Goal: Find specific page/section: Find specific page/section

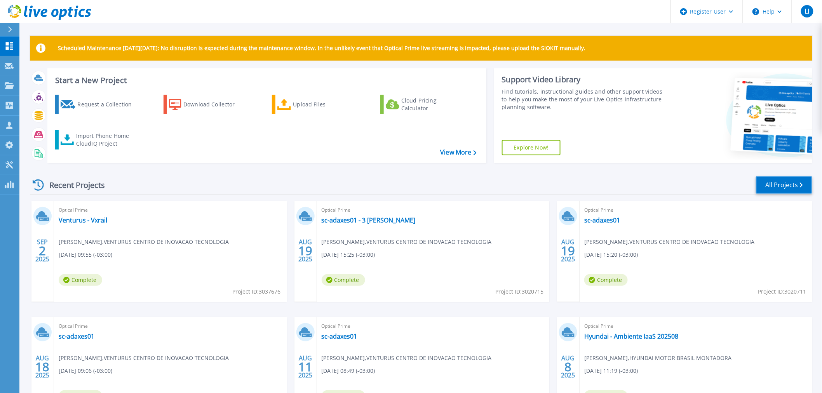
click at [776, 184] on link "All Projects" at bounding box center [784, 184] width 56 height 17
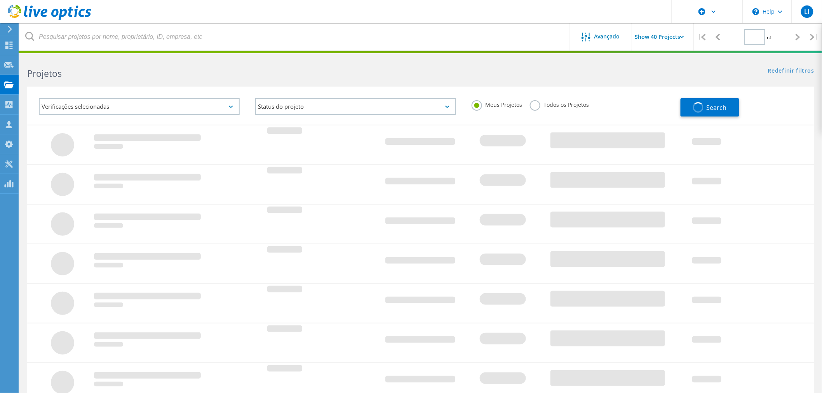
type input "1"
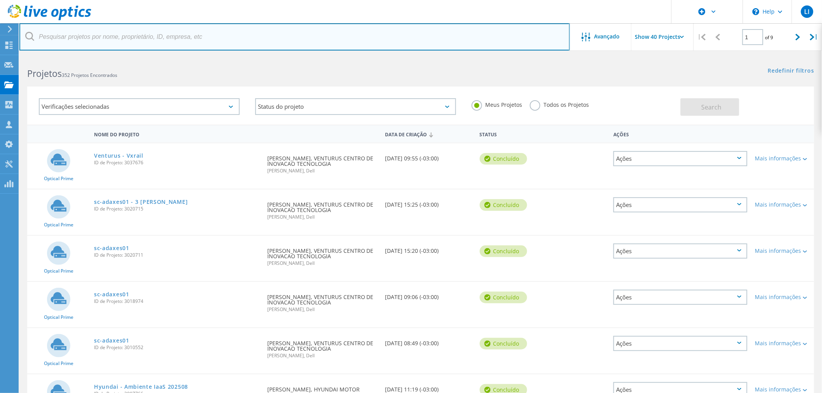
click at [133, 40] on input "text" at bounding box center [294, 36] width 551 height 27
type input "jacto"
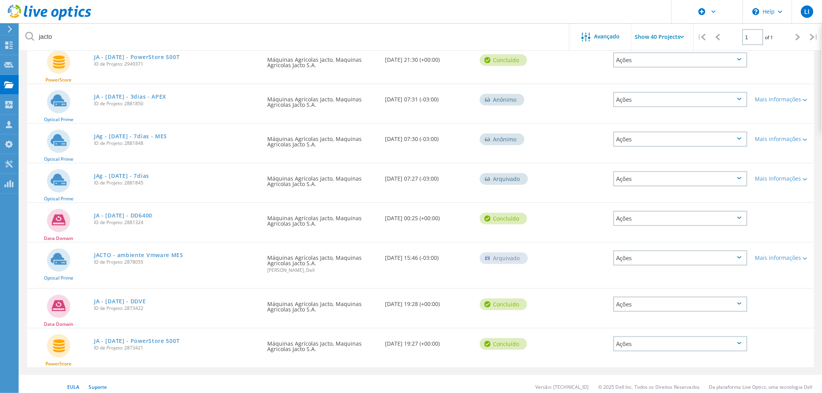
scroll to position [179, 0]
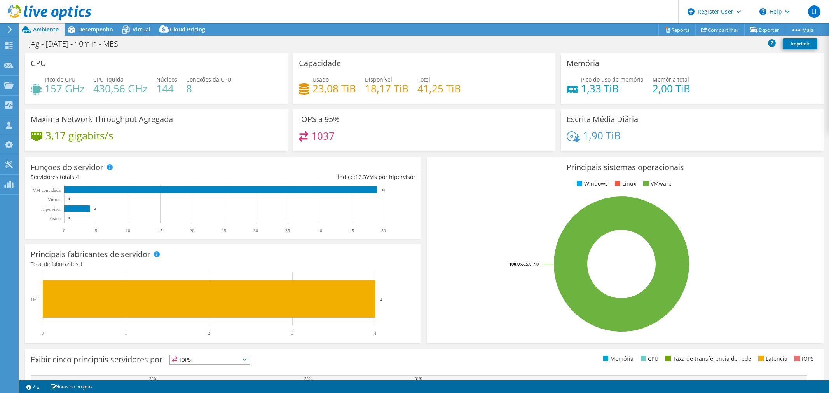
select select "USD"
click at [96, 28] on span "Desempenho" at bounding box center [95, 29] width 35 height 7
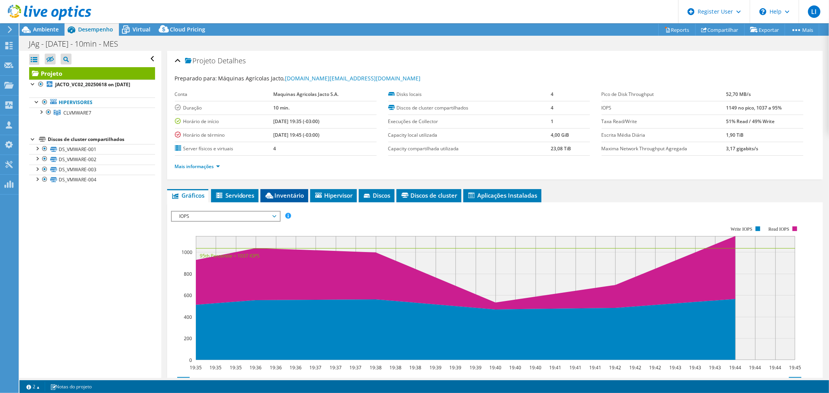
click at [298, 192] on span "Inventário" at bounding box center [284, 196] width 40 height 8
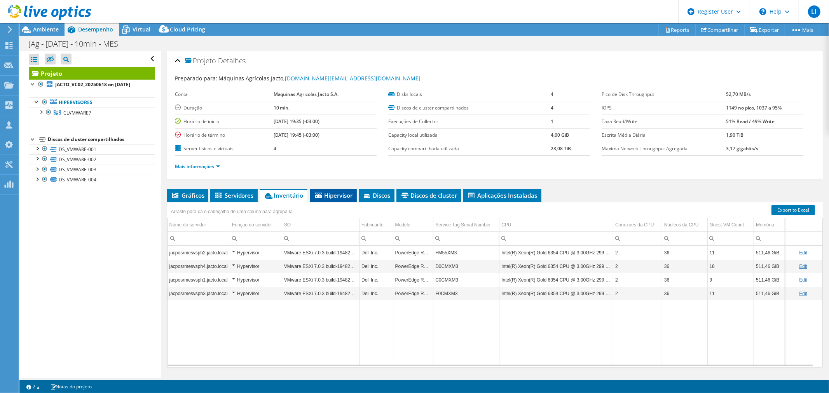
click at [332, 192] on span "Hipervisor" at bounding box center [333, 196] width 39 height 8
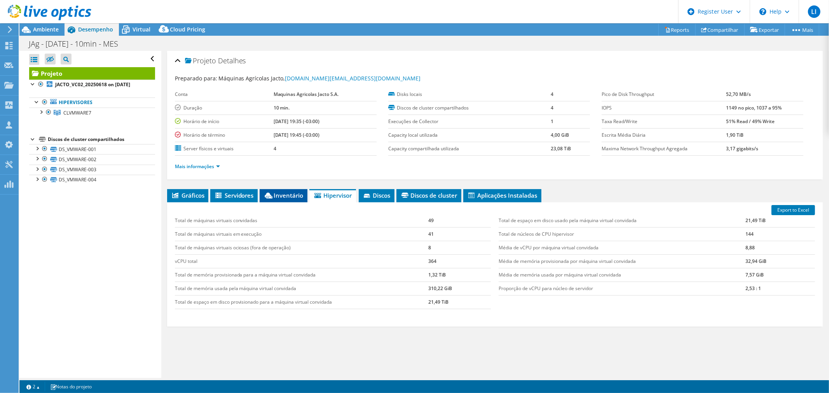
click at [289, 195] on span "Inventário" at bounding box center [283, 196] width 40 height 8
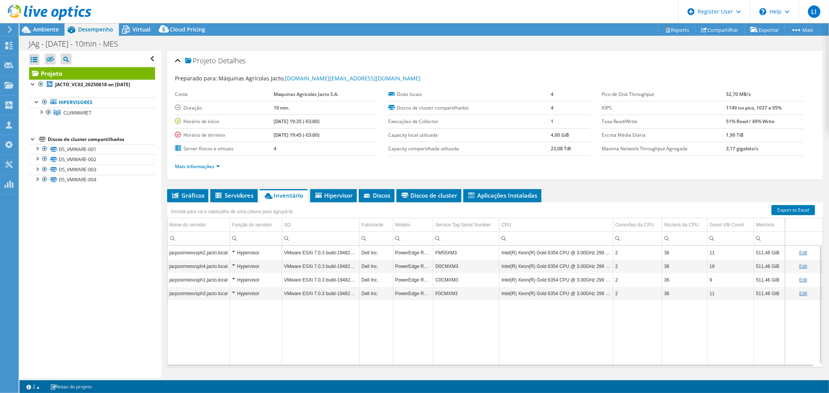
click at [577, 361] on td "Data grid" at bounding box center [556, 333] width 114 height 66
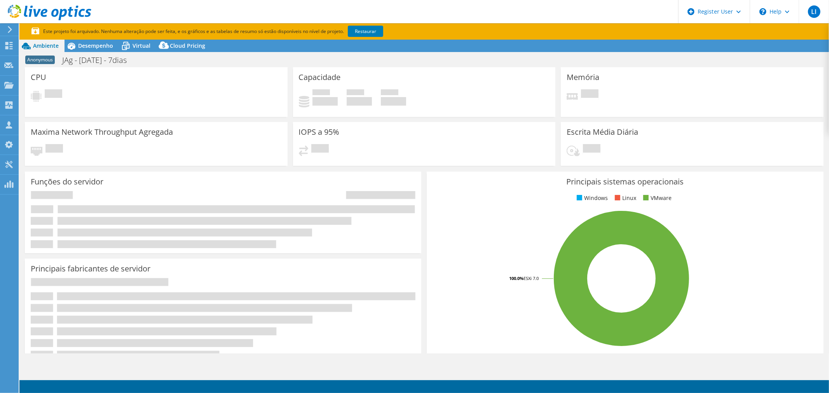
select select "USD"
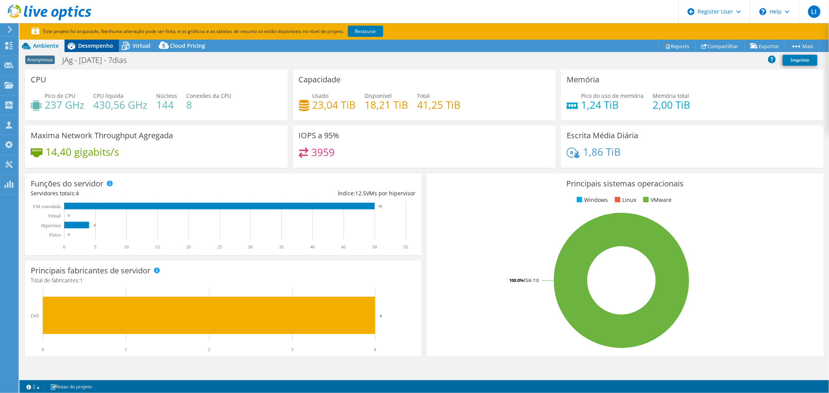
click at [93, 43] on span "Desempenho" at bounding box center [95, 45] width 35 height 7
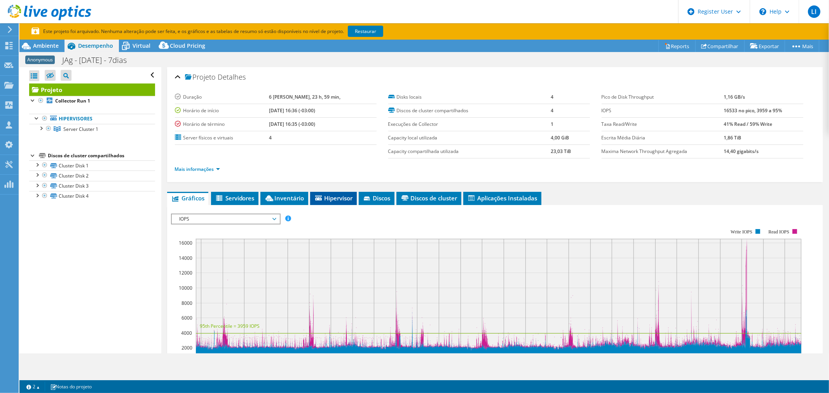
click at [330, 199] on span "Hipervisor" at bounding box center [333, 198] width 39 height 8
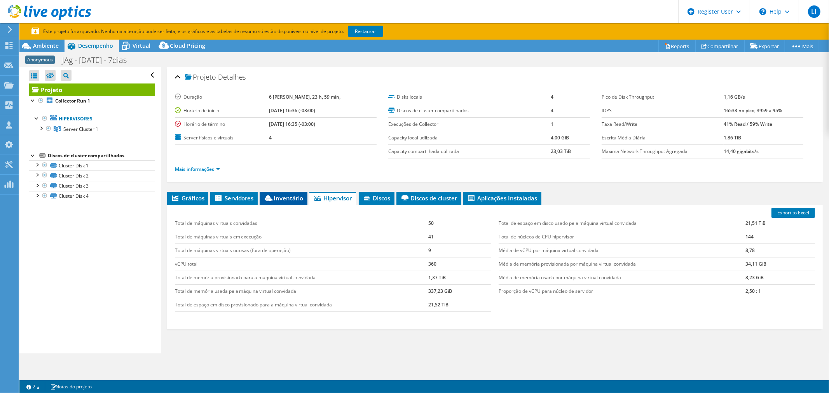
click at [287, 197] on span "Inventário" at bounding box center [283, 198] width 40 height 8
